Goal: Transaction & Acquisition: Purchase product/service

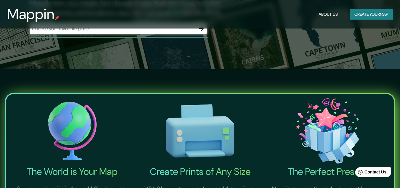
scroll to position [145, 0]
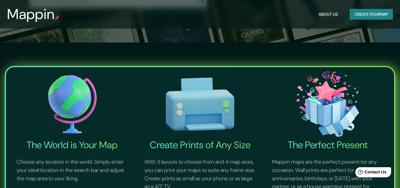
click at [359, 15] on button "Create your map" at bounding box center [371, 14] width 43 height 11
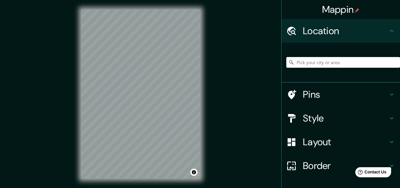
click at [388, 114] on div "Style" at bounding box center [341, 118] width 119 height 24
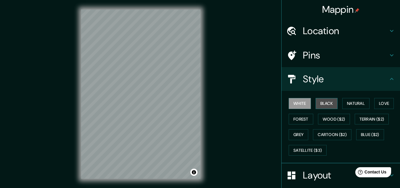
click at [331, 103] on button "Black" at bounding box center [327, 103] width 22 height 11
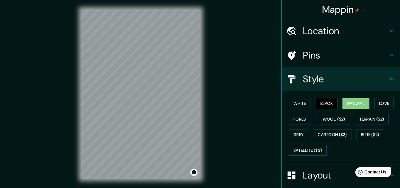
click at [346, 104] on button "Natural" at bounding box center [356, 103] width 27 height 11
click at [298, 102] on button "White" at bounding box center [300, 103] width 22 height 11
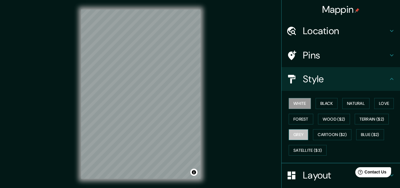
click at [291, 130] on button "Grey" at bounding box center [299, 134] width 20 height 11
click at [296, 119] on button "Forest" at bounding box center [301, 119] width 25 height 11
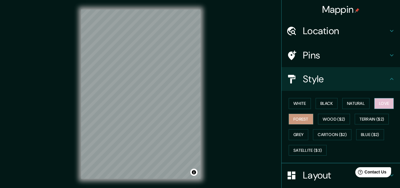
click at [375, 105] on button "Love" at bounding box center [385, 103] width 20 height 11
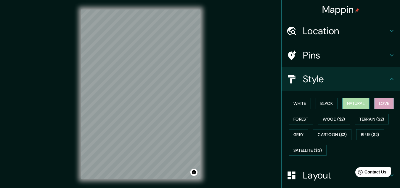
click at [352, 104] on button "Natural" at bounding box center [356, 103] width 27 height 11
click at [327, 101] on button "Black" at bounding box center [327, 103] width 22 height 11
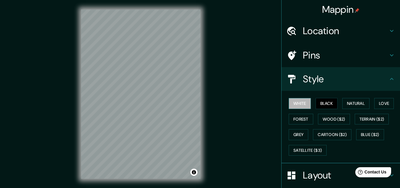
click at [295, 102] on button "White" at bounding box center [300, 103] width 22 height 11
click at [358, 101] on button "Natural" at bounding box center [356, 103] width 27 height 11
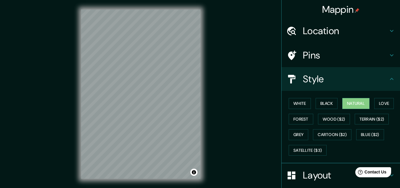
click at [204, 96] on div "© Mapbox © OpenStreetMap Improve this map" at bounding box center [141, 93] width 360 height 169
click at [205, 80] on div "© Mapbox © OpenStreetMap Improve this map" at bounding box center [141, 93] width 360 height 169
click at [210, 72] on div "© Mapbox © OpenStreetMap Improve this map" at bounding box center [141, 93] width 360 height 169
drag, startPoint x: 284, startPoint y: 101, endPoint x: 290, endPoint y: 101, distance: 6.2
click at [287, 101] on div "White Black Natural Love Forest Wood ($2) Terrain ($2) Grey Cartoon ($2) Blue (…" at bounding box center [344, 126] width 114 height 62
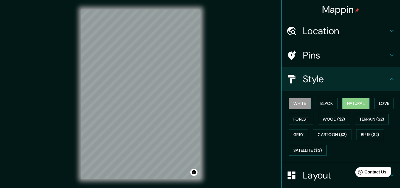
click at [294, 101] on button "White" at bounding box center [300, 103] width 22 height 11
click at [336, 77] on h4 "Style" at bounding box center [345, 79] width 85 height 12
click at [301, 119] on button "Forest" at bounding box center [301, 119] width 25 height 11
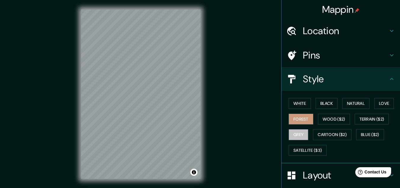
click at [297, 131] on button "Grey" at bounding box center [299, 134] width 20 height 11
click at [296, 106] on button "White" at bounding box center [300, 103] width 22 height 11
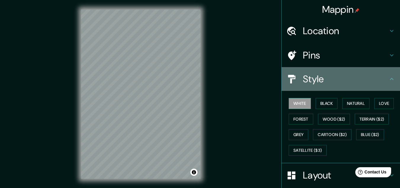
click at [316, 76] on h4 "Style" at bounding box center [345, 79] width 85 height 12
click at [389, 77] on icon at bounding box center [392, 78] width 7 height 7
click at [389, 78] on icon at bounding box center [392, 78] width 7 height 7
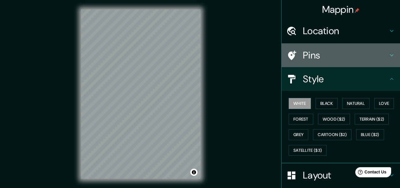
click at [391, 53] on div "Pins" at bounding box center [341, 55] width 119 height 24
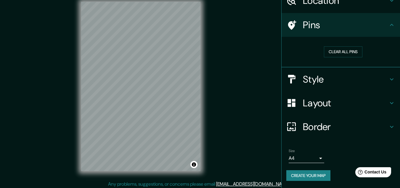
scroll to position [10, 0]
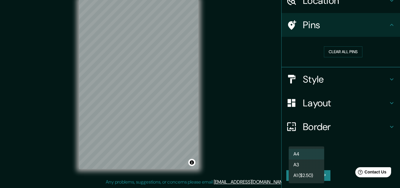
click at [317, 154] on body "Mappin Location Pins Clear all pins Style Layout Border Choose a border. Hint :…" at bounding box center [200, 84] width 400 height 188
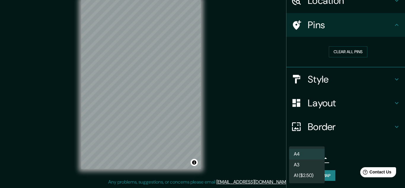
click at [347, 158] on div at bounding box center [202, 94] width 405 height 188
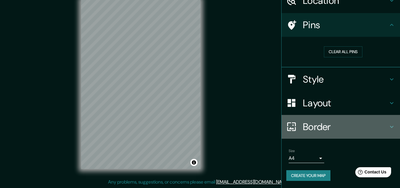
click at [389, 128] on icon at bounding box center [392, 126] width 7 height 7
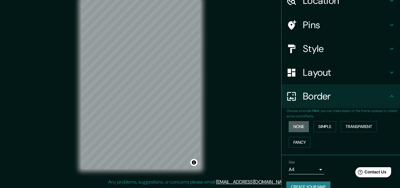
click at [301, 124] on button "None" at bounding box center [299, 126] width 20 height 11
click at [351, 103] on div "Border" at bounding box center [341, 96] width 119 height 24
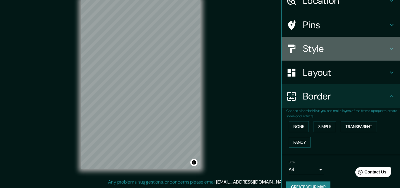
click at [383, 48] on h4 "Style" at bounding box center [345, 49] width 85 height 12
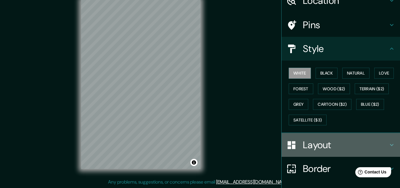
click at [369, 146] on h4 "Layout" at bounding box center [345, 145] width 85 height 12
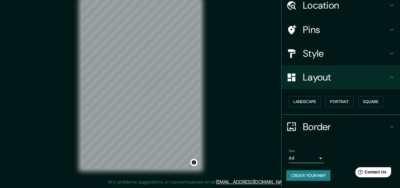
scroll to position [25, 0]
click at [311, 101] on button "Landscape" at bounding box center [305, 101] width 32 height 11
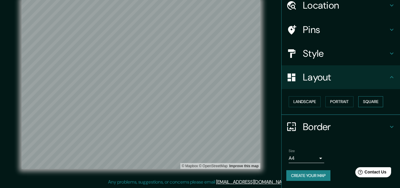
click at [363, 103] on button "Square" at bounding box center [371, 101] width 25 height 11
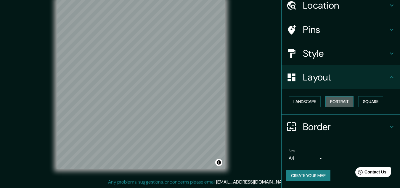
click at [341, 100] on button "Portrait" at bounding box center [340, 101] width 28 height 11
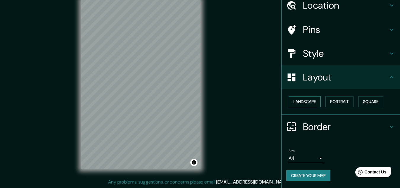
click at [307, 99] on button "Landscape" at bounding box center [305, 101] width 32 height 11
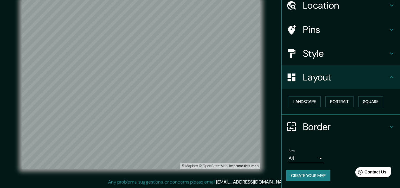
click at [317, 52] on h4 "Style" at bounding box center [345, 53] width 85 height 12
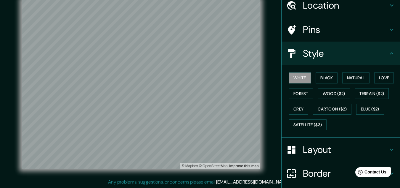
click at [338, 77] on div "White Black Natural Love Forest Wood ($2) Terrain ($2) Grey Cartoon ($2) Blue (…" at bounding box center [344, 101] width 114 height 62
click at [350, 77] on button "Natural" at bounding box center [356, 77] width 27 height 11
click at [297, 78] on button "White" at bounding box center [300, 77] width 22 height 11
click at [311, 80] on div "White Black Natural Love Forest Wood ($2) Terrain ($2) Grey Cartoon ($2) Blue (…" at bounding box center [344, 101] width 114 height 62
click at [316, 79] on button "Black" at bounding box center [327, 77] width 22 height 11
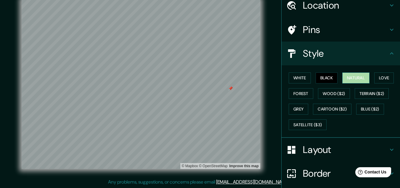
click at [344, 79] on button "Natural" at bounding box center [356, 77] width 27 height 11
click at [375, 31] on h4 "Pins" at bounding box center [345, 30] width 85 height 12
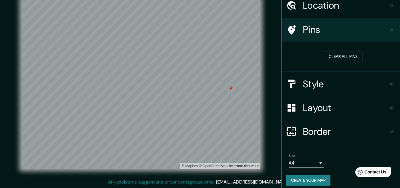
click at [349, 58] on button "Clear all pins" at bounding box center [343, 56] width 39 height 11
click at [347, 52] on button "Clear all pins" at bounding box center [343, 56] width 39 height 11
click at [347, 54] on button "Clear all pins" at bounding box center [343, 56] width 39 height 11
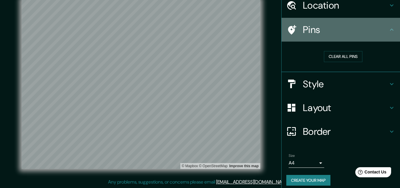
click at [363, 33] on h4 "Pins" at bounding box center [345, 30] width 85 height 12
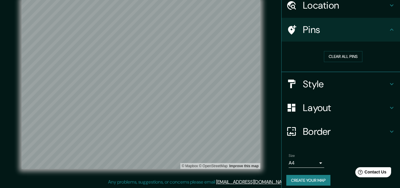
click at [367, 5] on h4 "Location" at bounding box center [345, 5] width 85 height 12
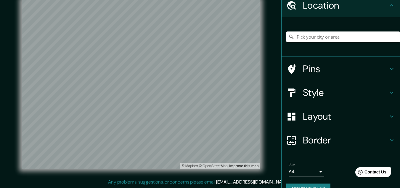
click at [363, 9] on h4 "Location" at bounding box center [345, 5] width 85 height 12
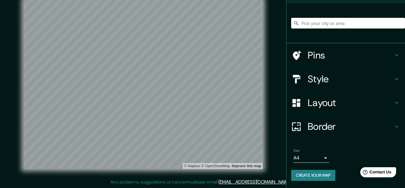
click at [313, 156] on body "Mappin Location Pins Style Layout Border Choose a border. Hint : you can make l…" at bounding box center [202, 84] width 405 height 188
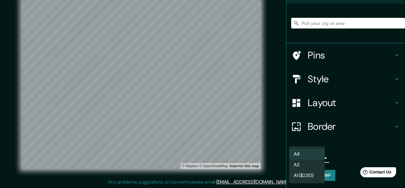
click at [342, 158] on div at bounding box center [202, 94] width 405 height 188
click at [318, 157] on body "Mappin Location Pins Style Layout Border Choose a border. Hint : you can make l…" at bounding box center [202, 84] width 405 height 188
click at [309, 164] on li "A3" at bounding box center [307, 164] width 36 height 11
type input "a4"
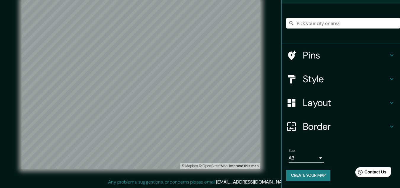
click at [295, 175] on button "Create your map" at bounding box center [309, 175] width 44 height 11
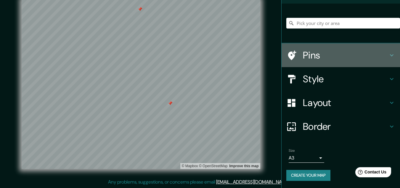
click at [316, 57] on h4 "Pins" at bounding box center [345, 55] width 85 height 12
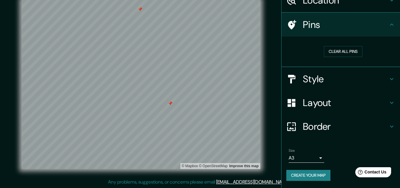
scroll to position [30, 0]
click at [333, 53] on button "Clear all pins" at bounding box center [343, 51] width 39 height 11
click at [309, 177] on button "Create your map" at bounding box center [309, 175] width 44 height 11
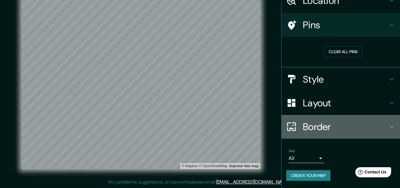
click at [349, 124] on h4 "Border" at bounding box center [345, 127] width 85 height 12
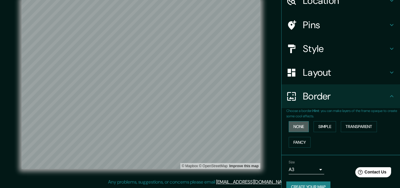
click at [301, 122] on button "None" at bounding box center [299, 126] width 20 height 11
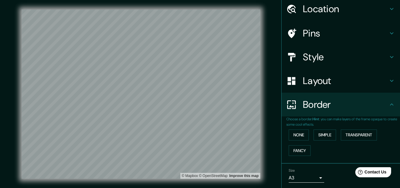
scroll to position [42, 0]
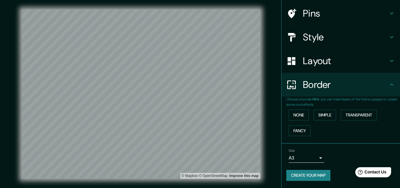
click at [314, 177] on button "Create your map" at bounding box center [309, 175] width 44 height 11
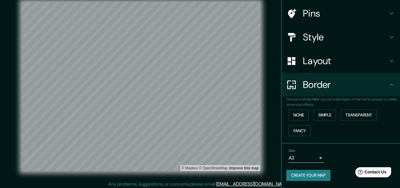
scroll to position [10, 0]
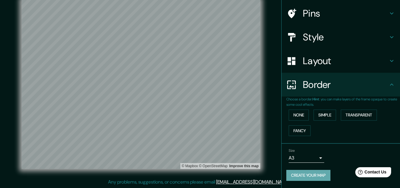
click at [305, 175] on button "Create your map" at bounding box center [309, 175] width 44 height 11
